Goal: Find specific page/section: Find specific page/section

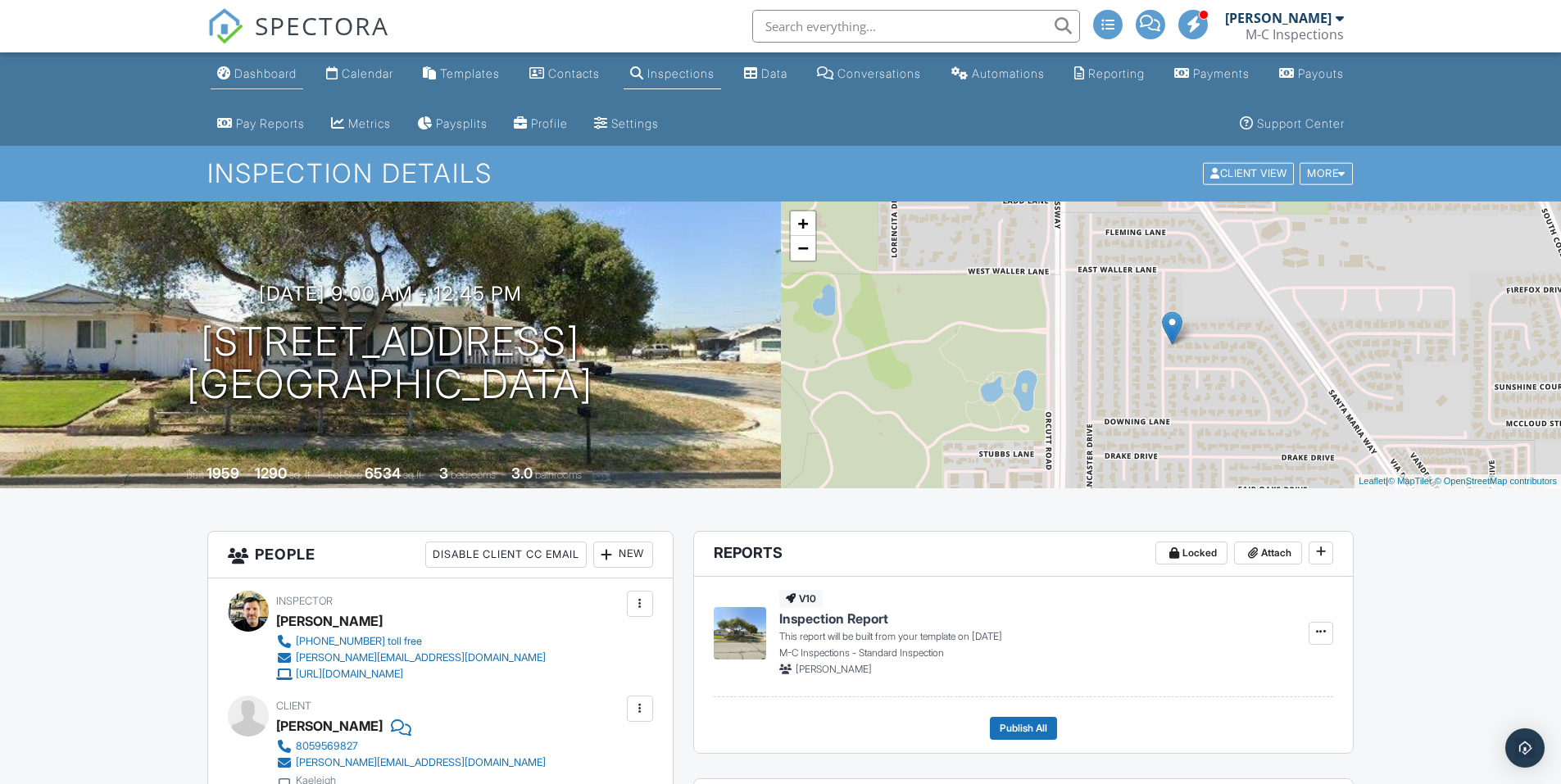
click at [278, 79] on div "Dashboard" at bounding box center [265, 73] width 62 height 14
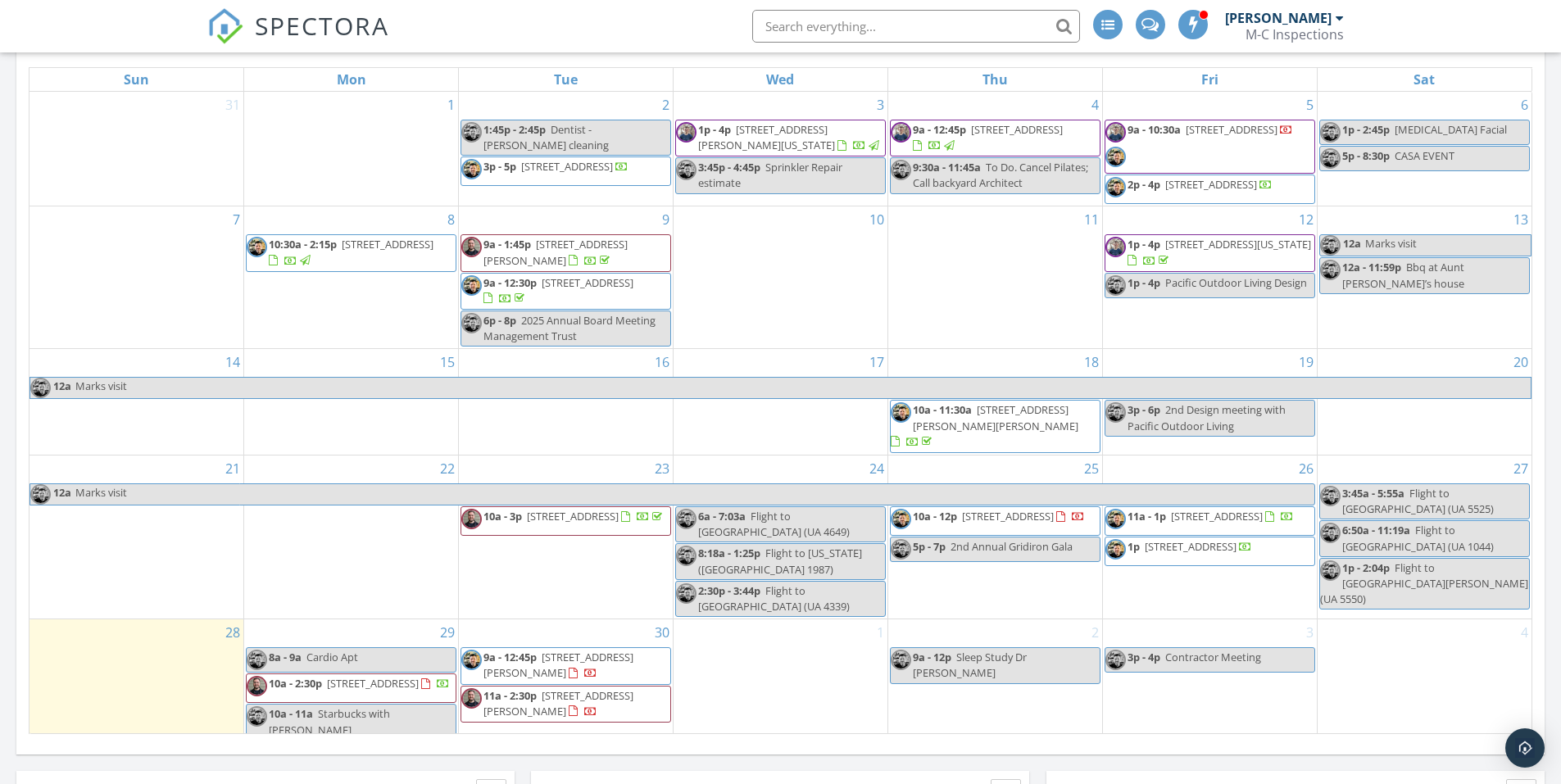
scroll to position [819, 0]
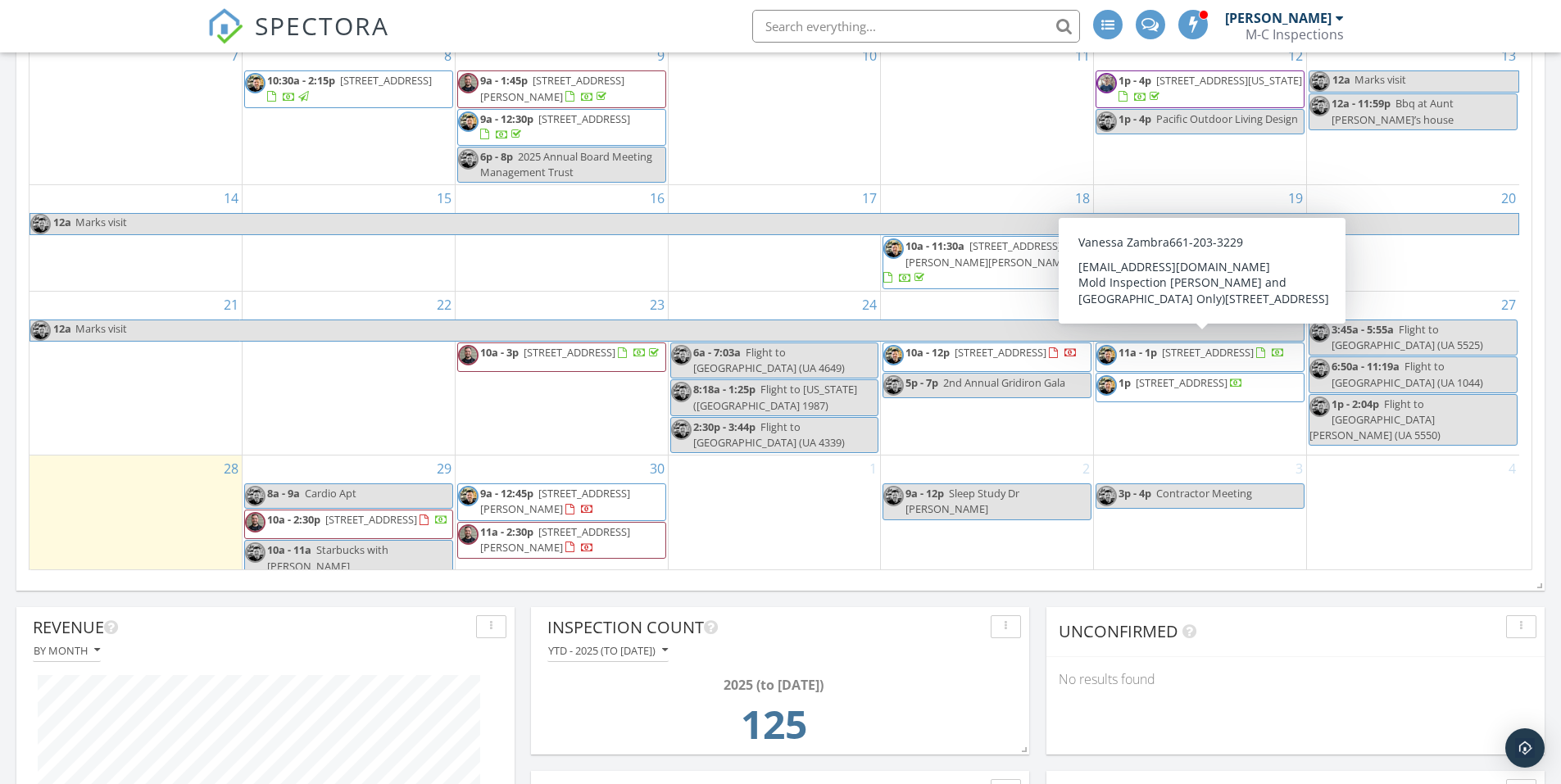
click at [1176, 350] on span "14107 Pemberley Passage Ave, Bakersfield 93311" at bounding box center [1207, 352] width 91 height 15
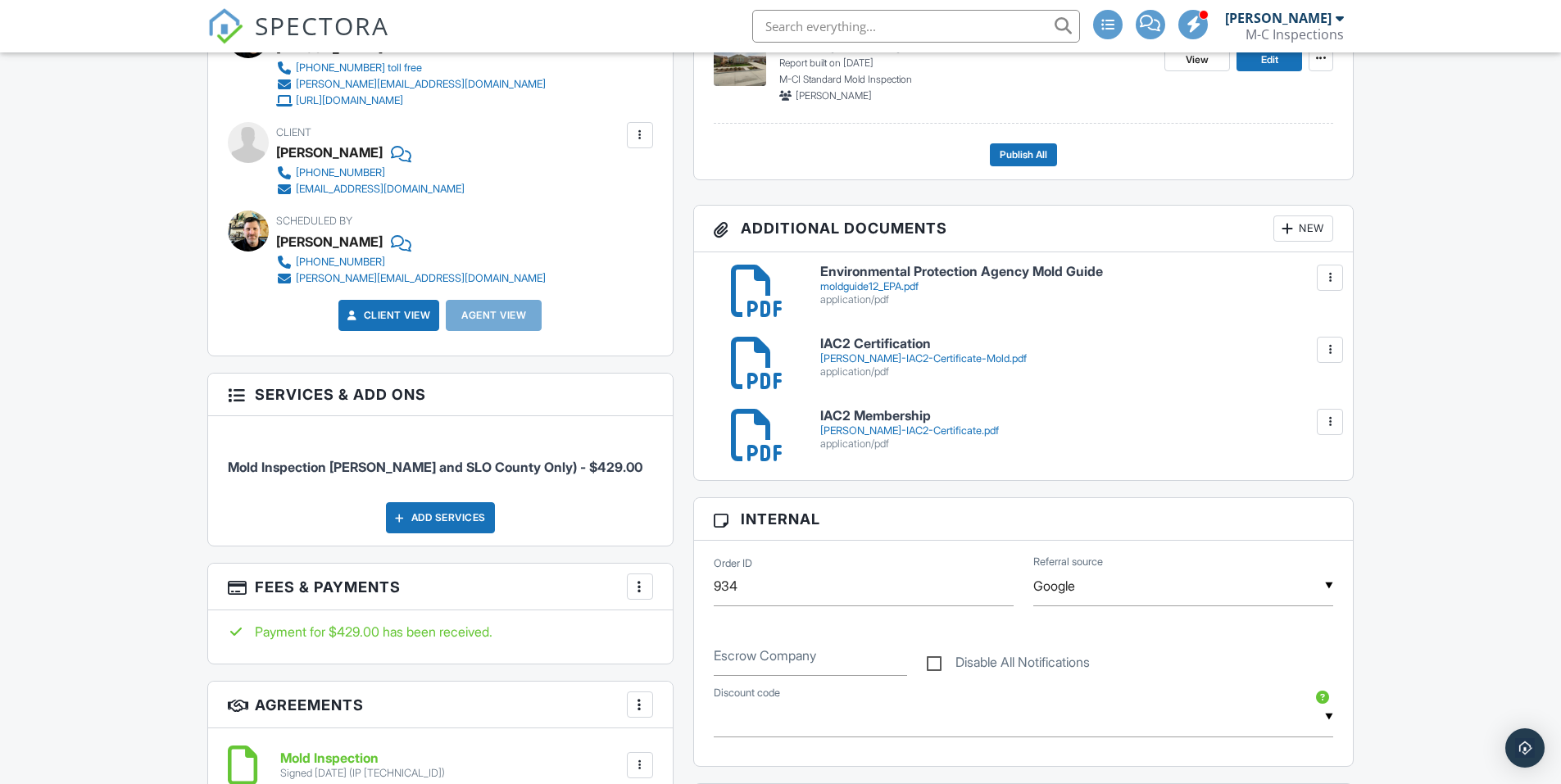
scroll to position [82, 0]
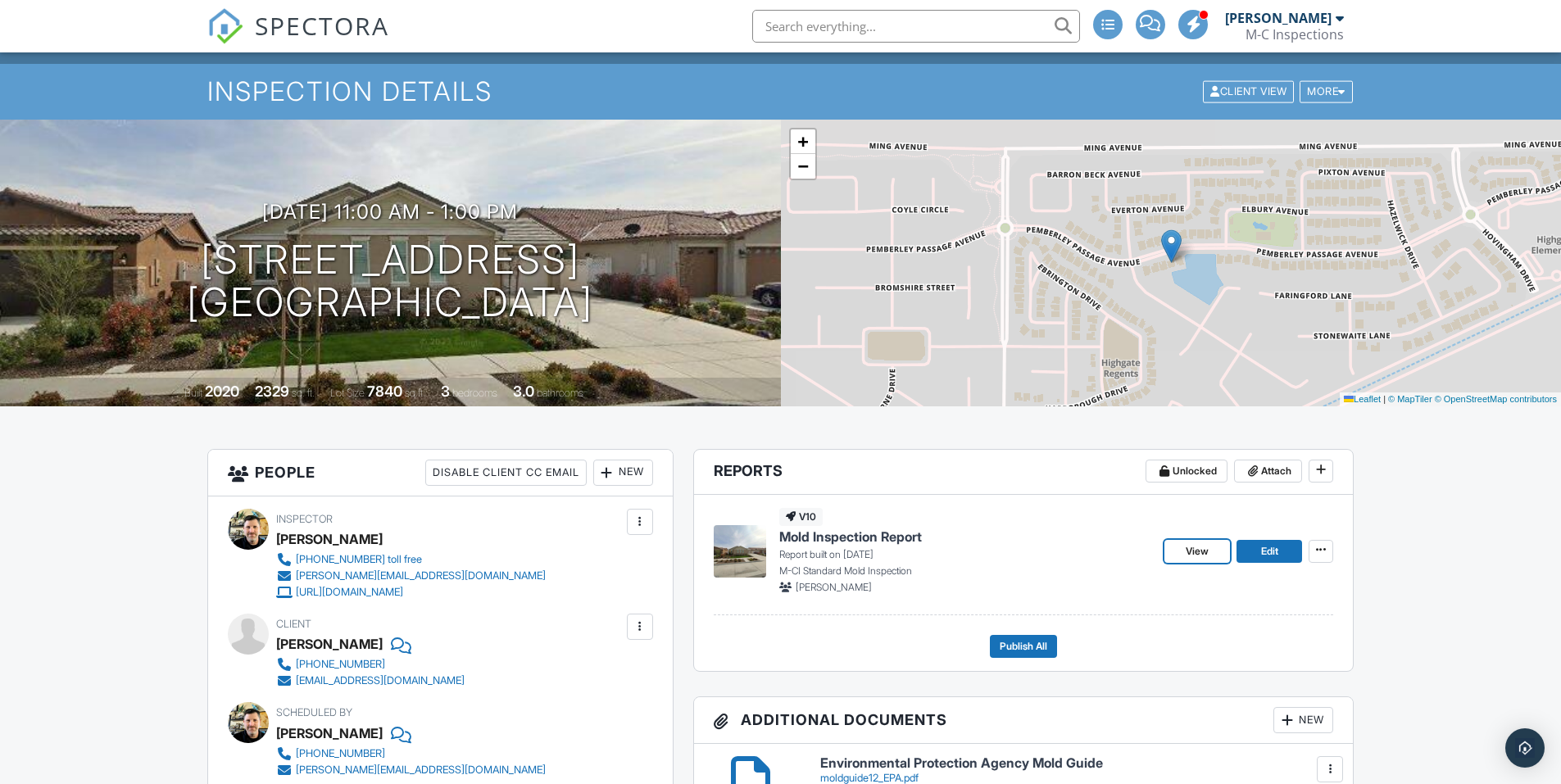
click at [1200, 546] on span "View" at bounding box center [1197, 551] width 23 height 17
